Goal: Task Accomplishment & Management: Use online tool/utility

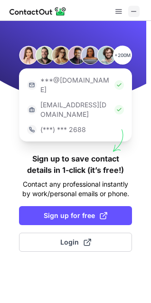
click at [133, 13] on span at bounding box center [134, 12] width 8 height 8
